Goal: Information Seeking & Learning: Learn about a topic

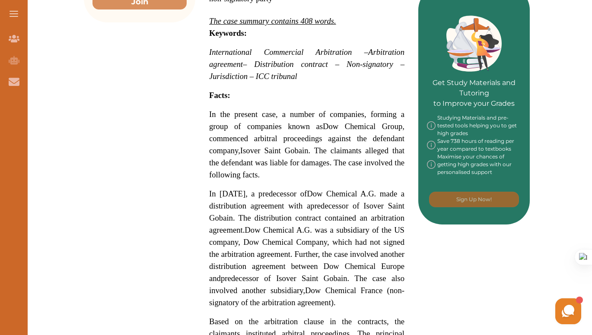
scroll to position [364, 0]
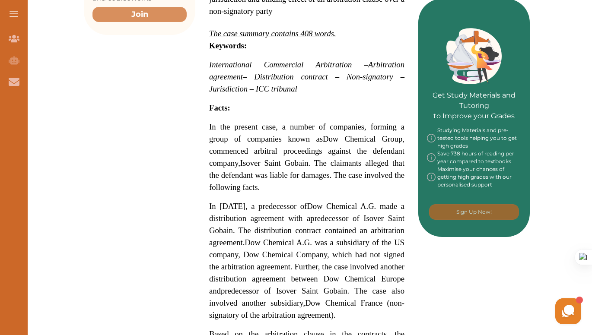
click at [350, 76] on span "– Distribution contract – Non-signatory – Jurisdiction – ICC tribunal" at bounding box center [306, 82] width 195 height 21
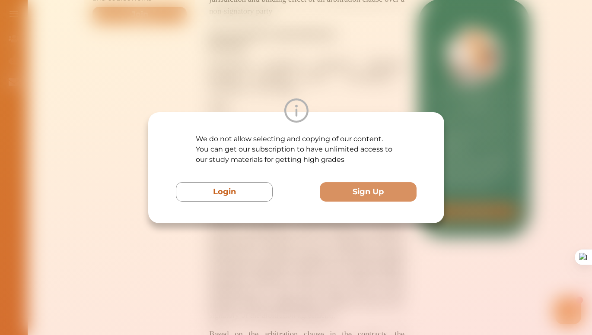
click at [269, 241] on div "We do not allow selecting and copying of our content. You can get our subscript…" at bounding box center [296, 167] width 592 height 335
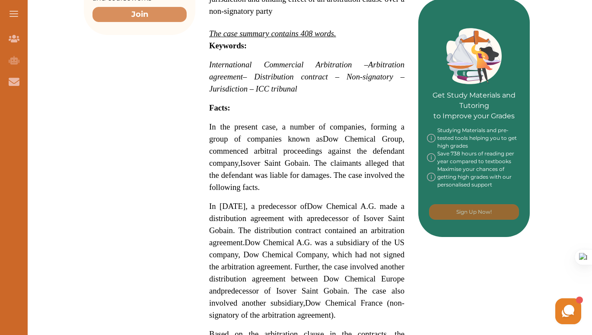
drag, startPoint x: 347, startPoint y: 75, endPoint x: 391, endPoint y: 79, distance: 44.7
click at [391, 79] on span "– Distribution contract – Non-signatory – Jurisdiction – ICC tribunal" at bounding box center [306, 82] width 195 height 21
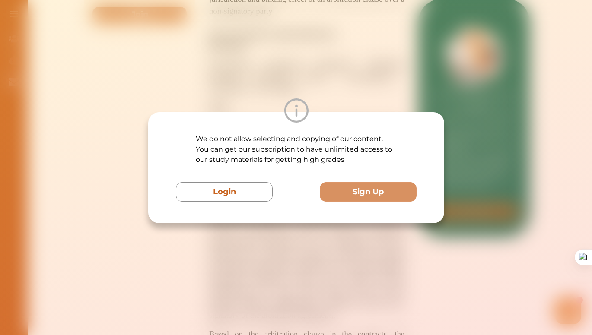
click at [295, 287] on div "We do not allow selecting and copying of our content. You can get our subscript…" at bounding box center [296, 167] width 592 height 335
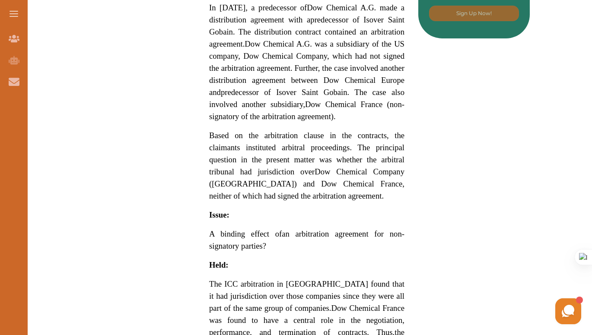
scroll to position [549, 0]
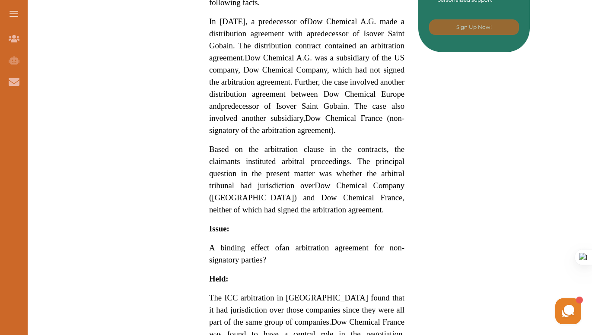
click at [187, 105] on div "Want to secure high grades in International Commercial Arbitration ? We’ve crea…" at bounding box center [307, 158] width 446 height 1192
click at [176, 222] on div "Want to secure high grades in International Commercial Arbitration ? We’ve crea…" at bounding box center [307, 158] width 446 height 1192
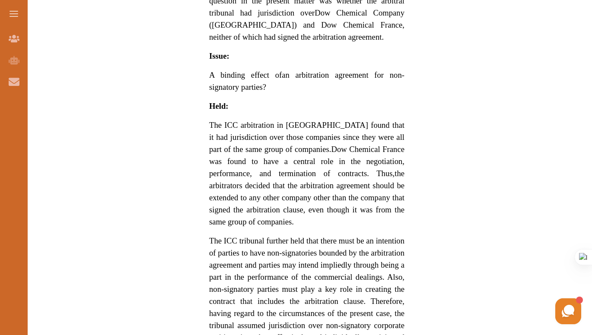
scroll to position [723, 0]
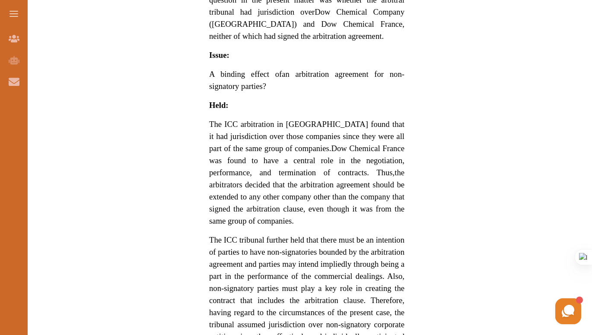
drag, startPoint x: 206, startPoint y: 75, endPoint x: 291, endPoint y: 90, distance: 86.5
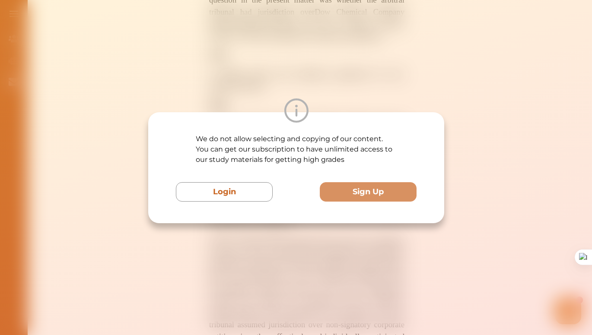
click at [481, 102] on div "We do not allow selecting and copying of our content. You can get our subscript…" at bounding box center [296, 167] width 592 height 335
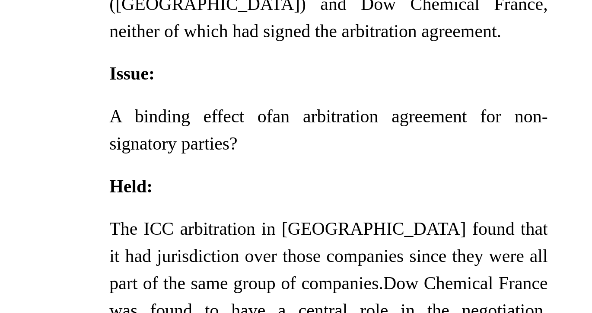
drag, startPoint x: 208, startPoint y: 72, endPoint x: 274, endPoint y: 85, distance: 67.7
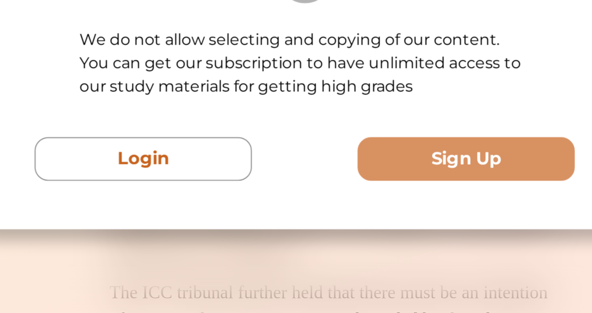
click at [296, 213] on div "We do not allow selecting and copying of our content. You can get our subscript…" at bounding box center [296, 156] width 592 height 313
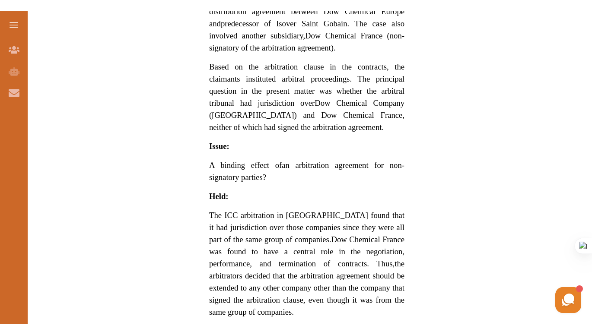
scroll to position [0, 0]
